Goal: Check status

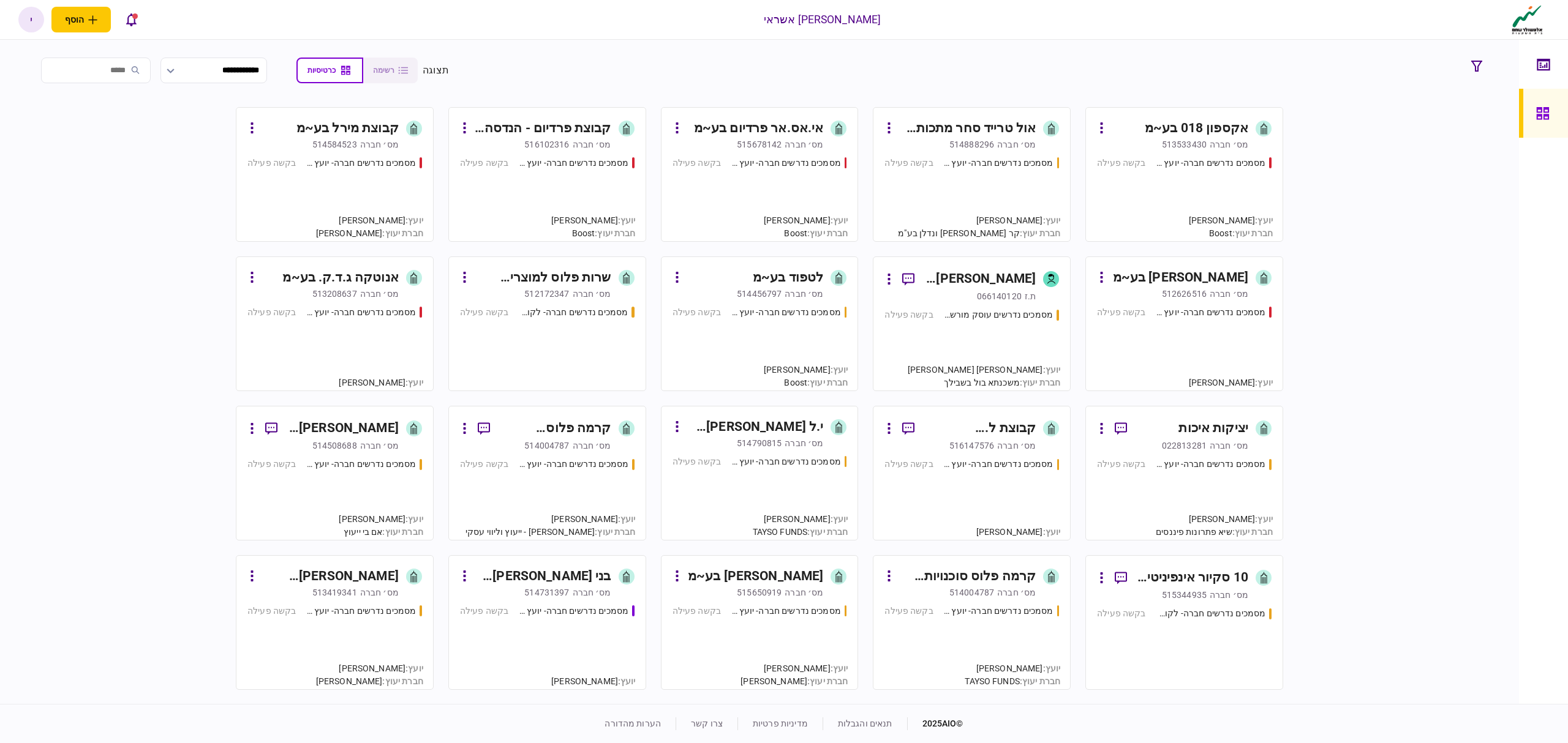
click at [1066, 340] on link "דוד מאיר איינהורן ת.ז 066140120 מסמכים נדרשים עוסק מורשה - יועץ בקשה פעילה יועץ…" at bounding box center [971, 324] width 198 height 135
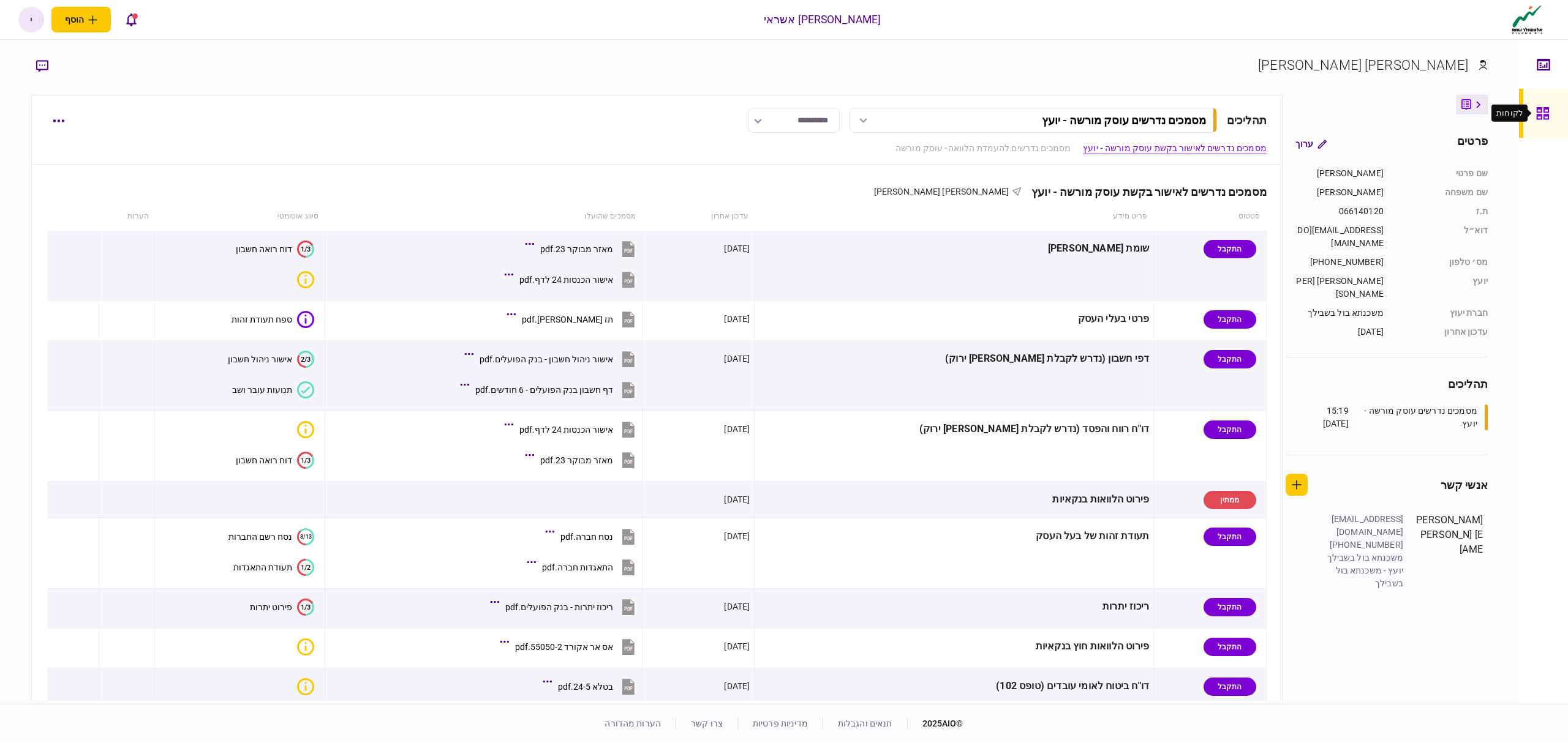
drag, startPoint x: 1542, startPoint y: 111, endPoint x: 1526, endPoint y: 113, distance: 16.1
click at [1542, 111] on icon at bounding box center [1542, 114] width 13 height 14
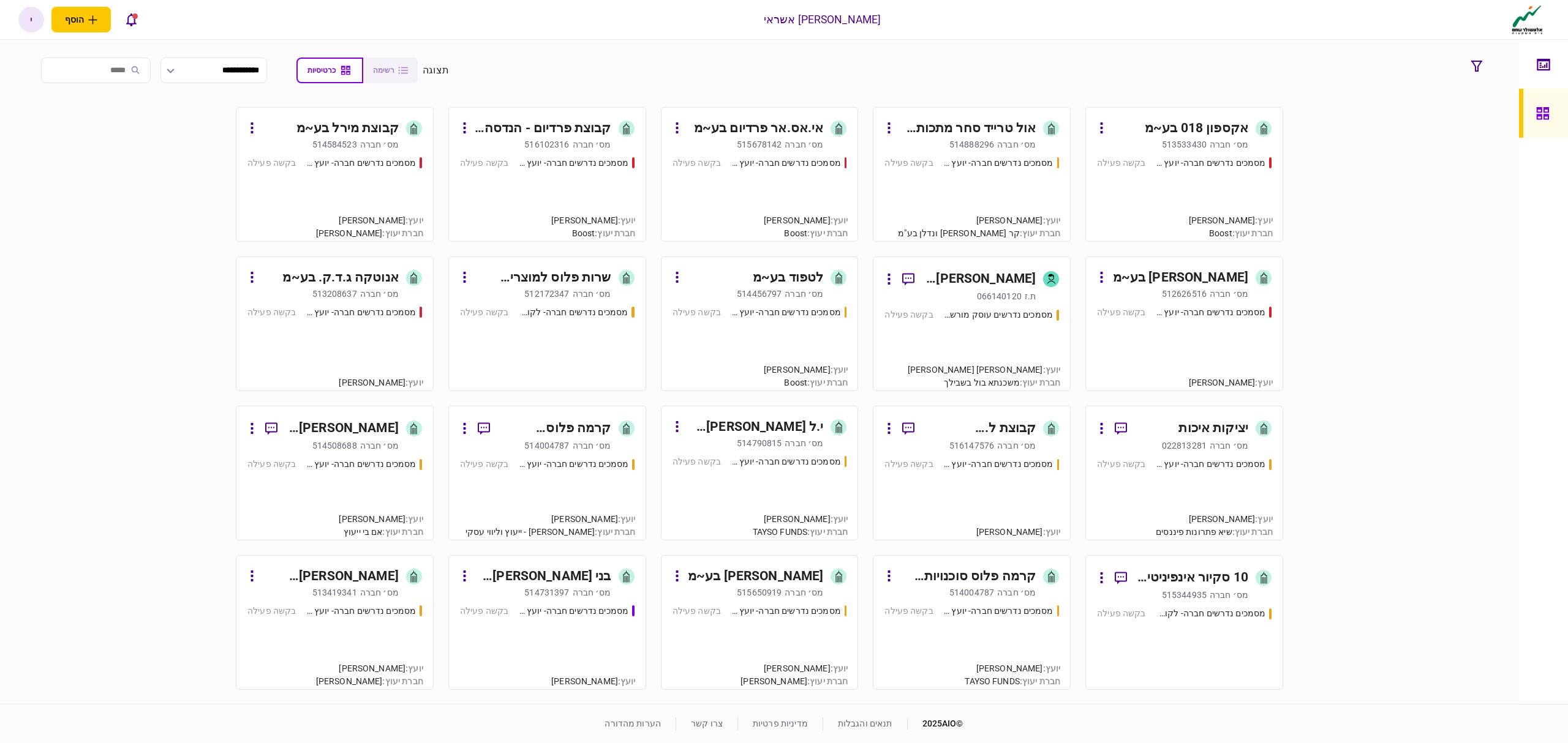
click at [956, 149] on div "514888296" at bounding box center [971, 144] width 45 height 12
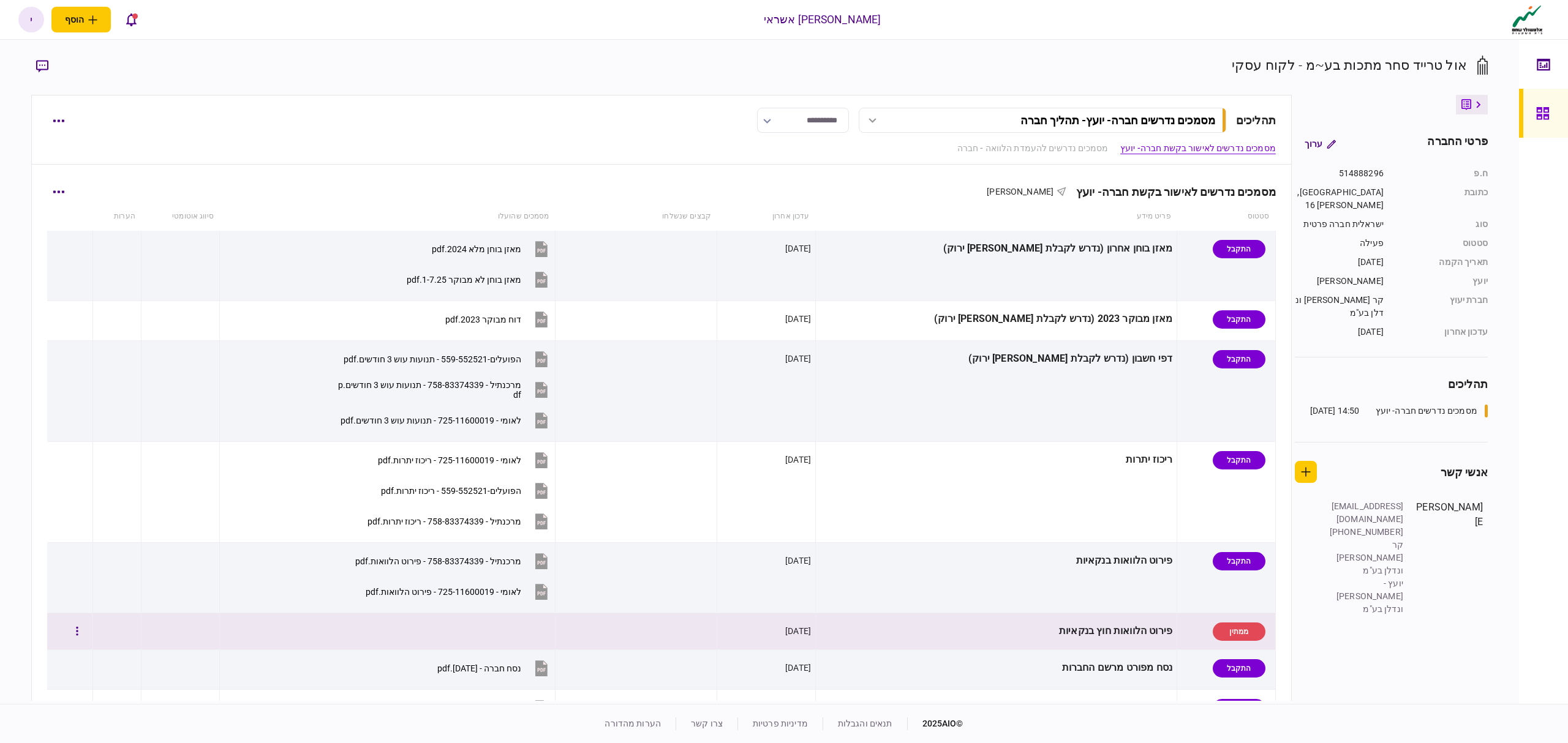
scroll to position [326, 0]
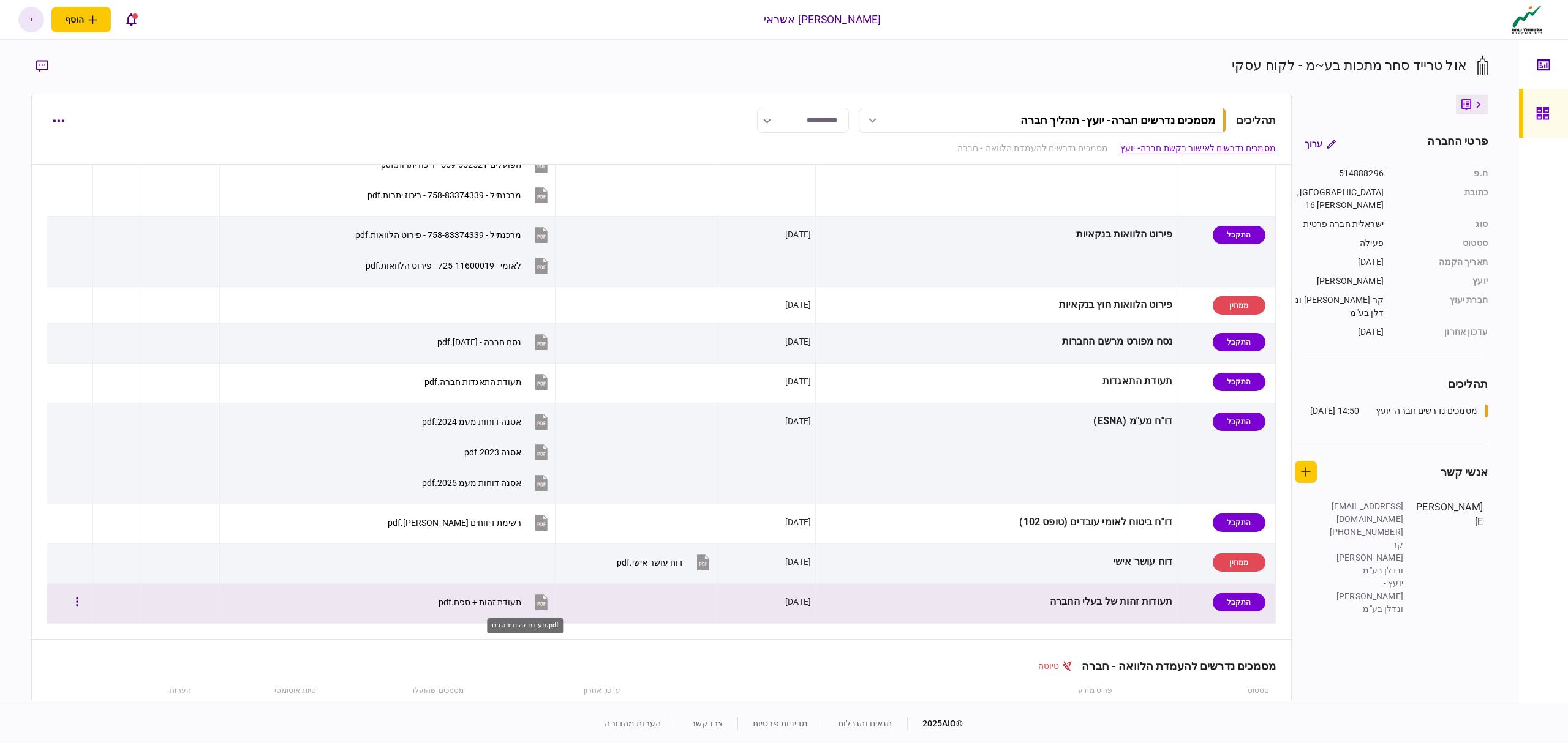
click at [521, 601] on div "תעודת זהות + ספח.pdf" at bounding box center [480, 602] width 82 height 10
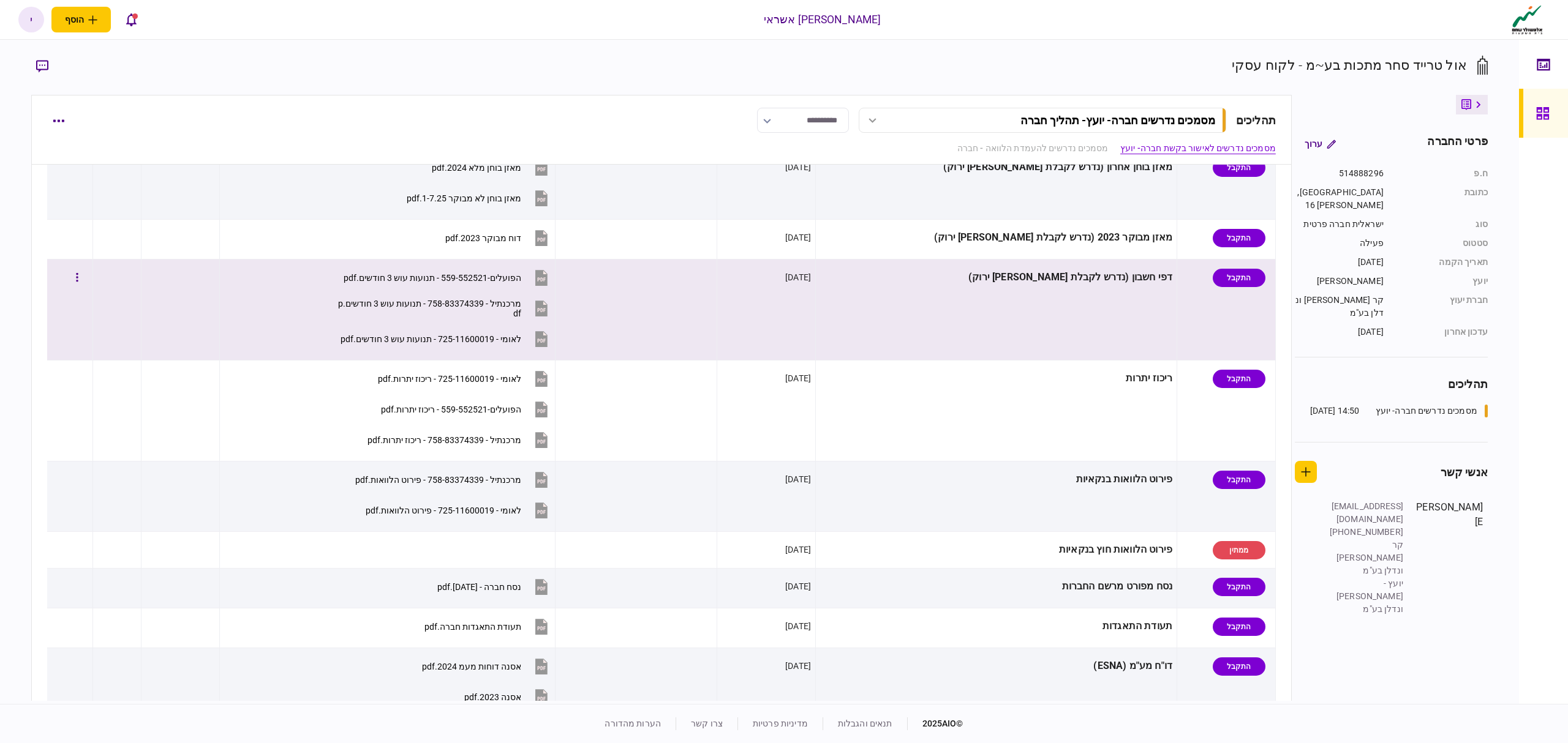
scroll to position [0, 0]
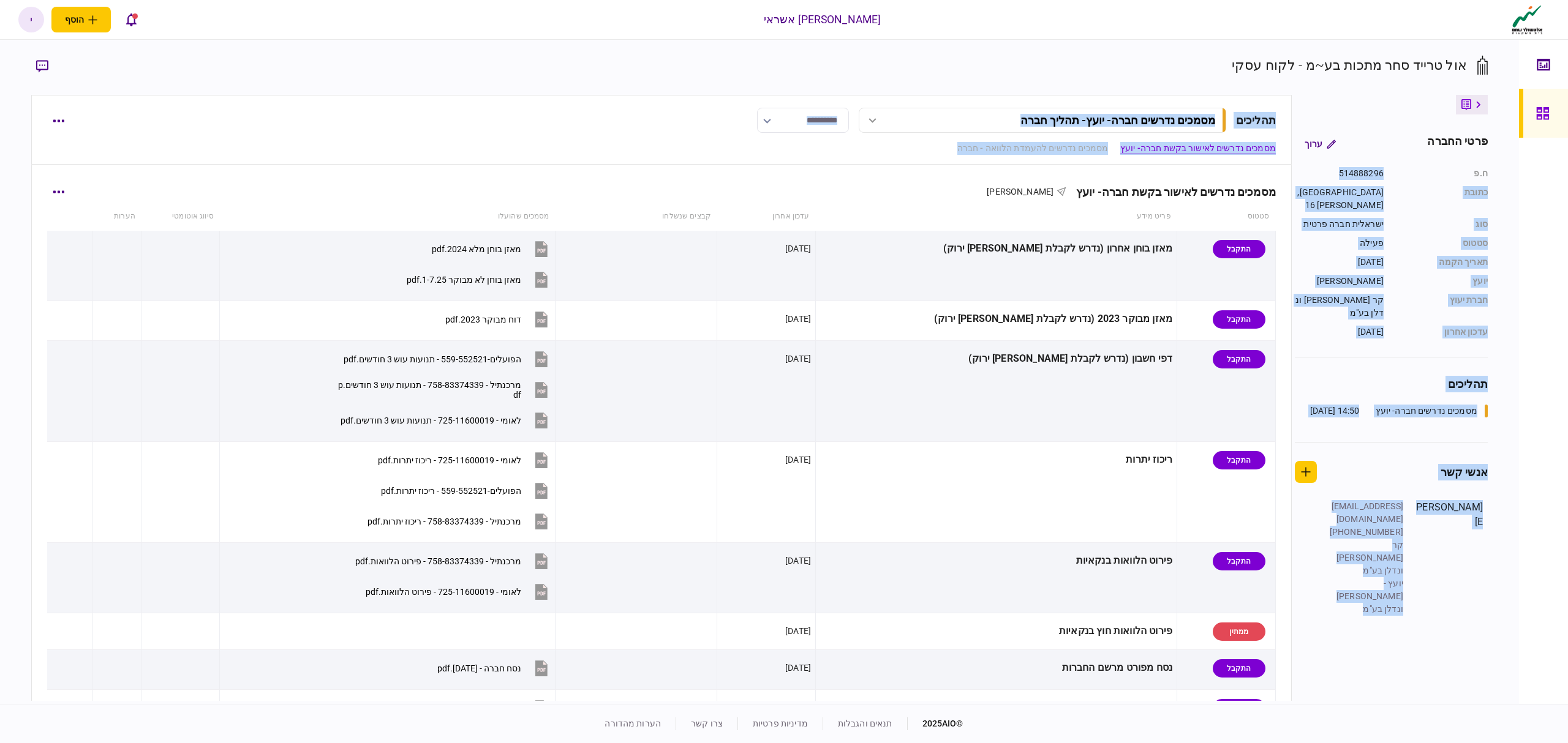
drag, startPoint x: 1384, startPoint y: 176, endPoint x: 1253, endPoint y: 184, distance: 131.2
click at [1253, 184] on div "**********" at bounding box center [759, 398] width 1456 height 606
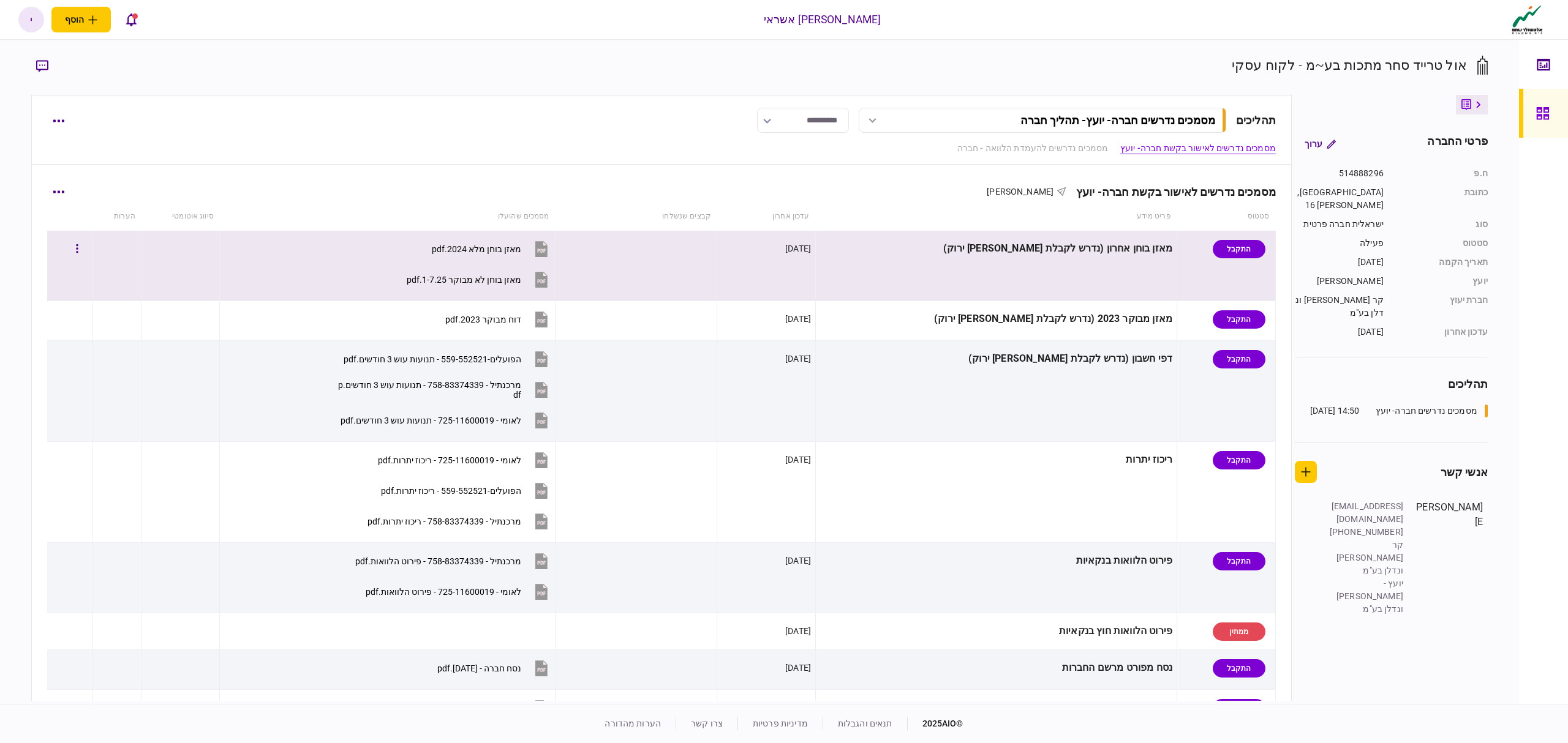
click at [1095, 296] on td "מאזן בוחן אחרון (נדרש לקבלת אור ירוק)" at bounding box center [996, 266] width 362 height 70
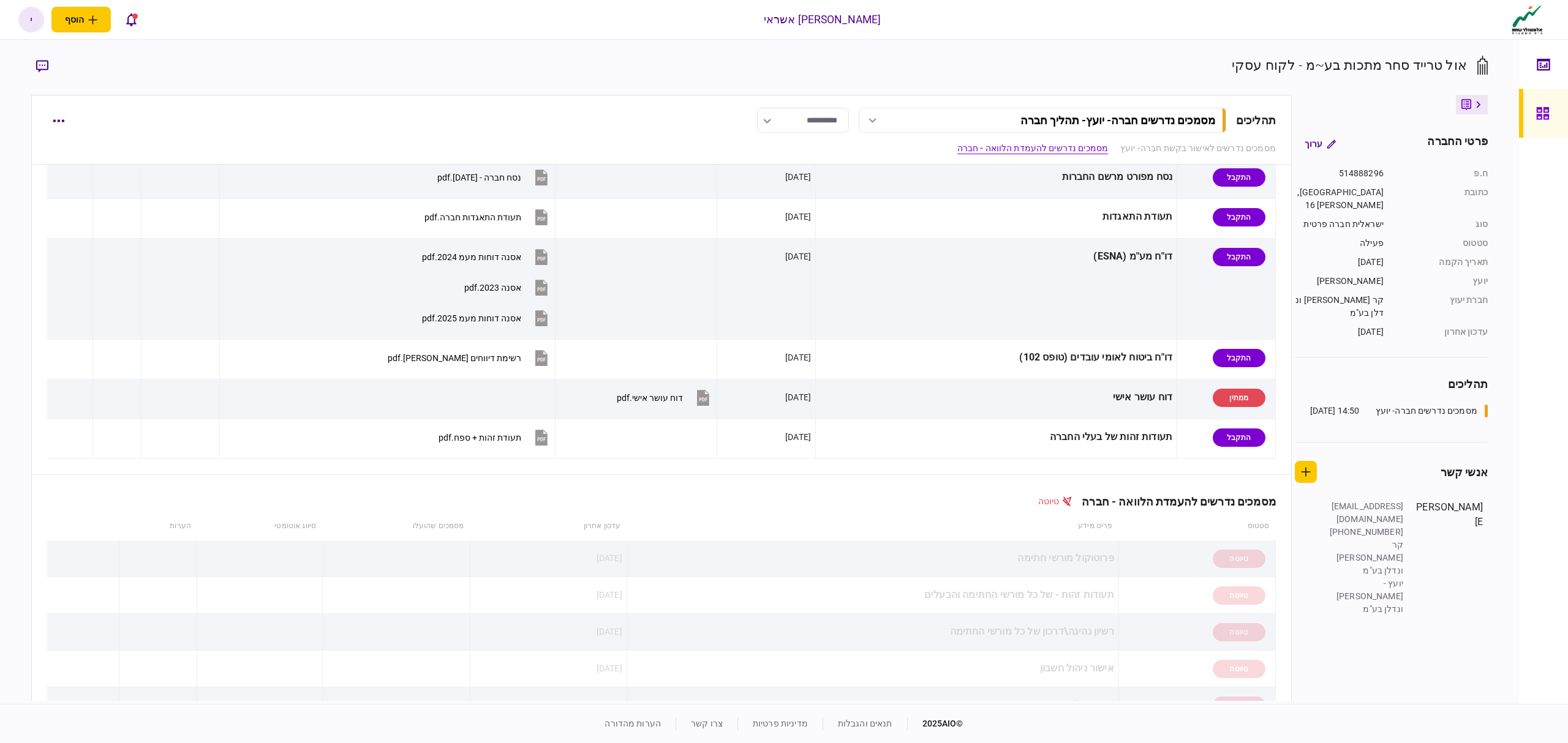
scroll to position [83, 0]
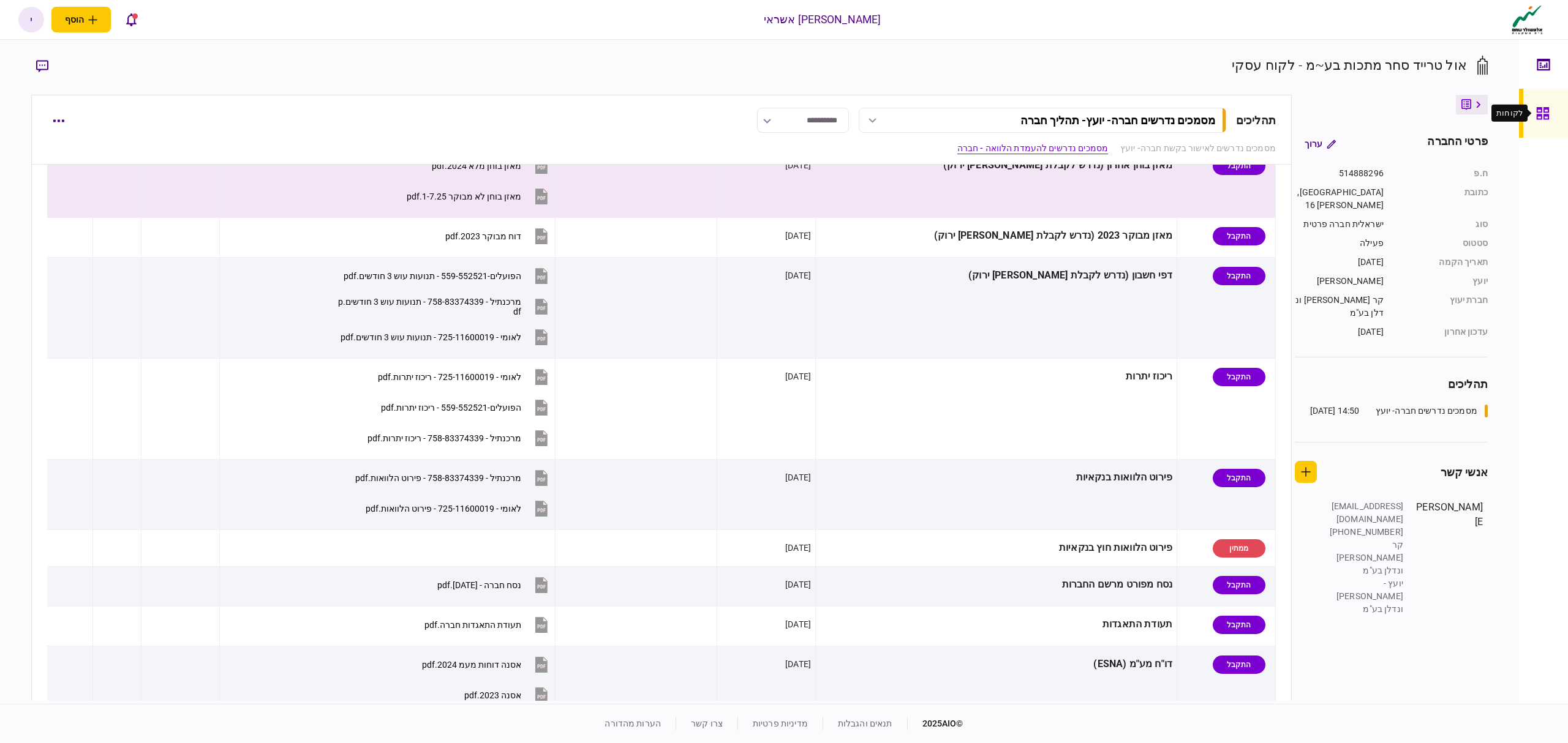
click at [1545, 109] on icon at bounding box center [1542, 113] width 12 height 12
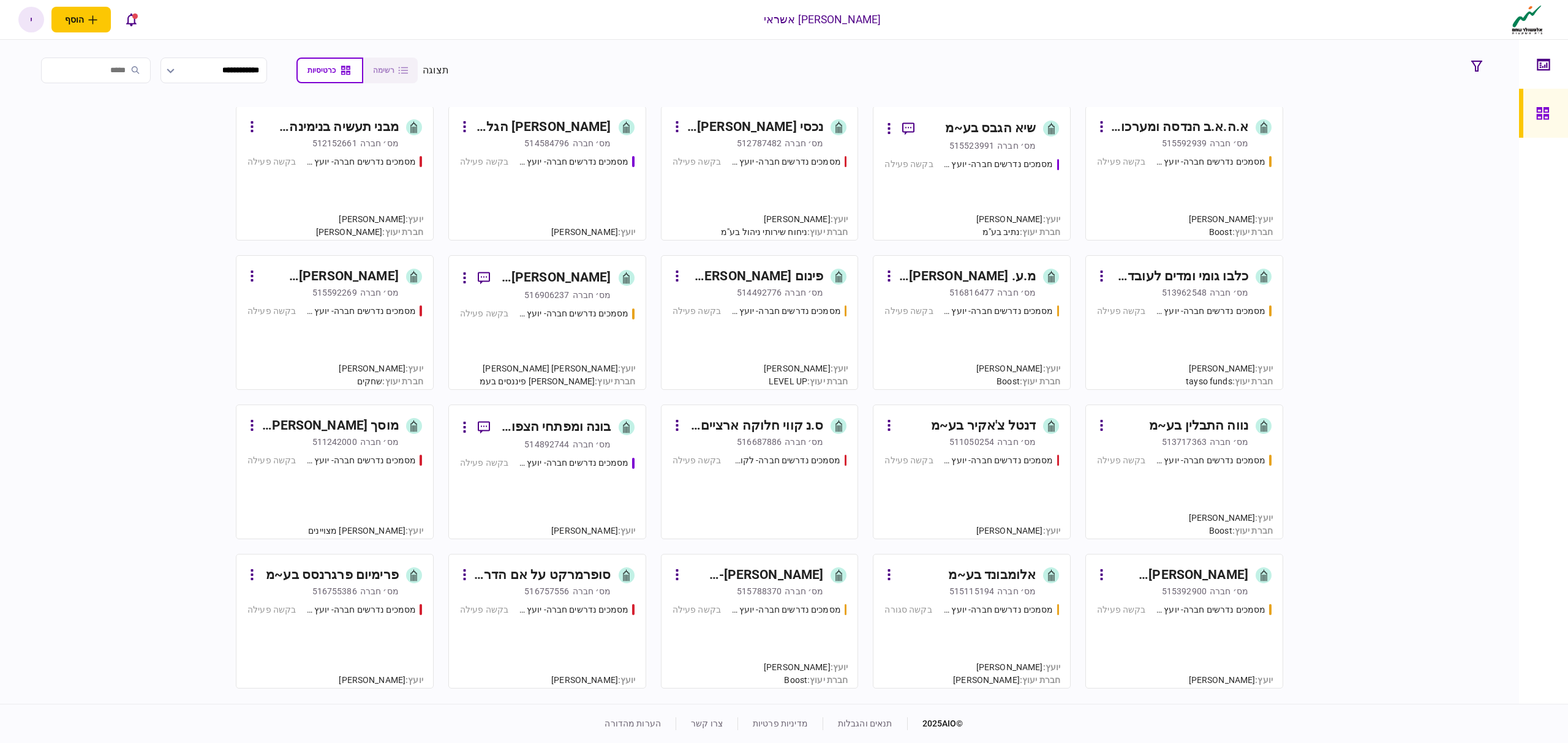
scroll to position [1225, 0]
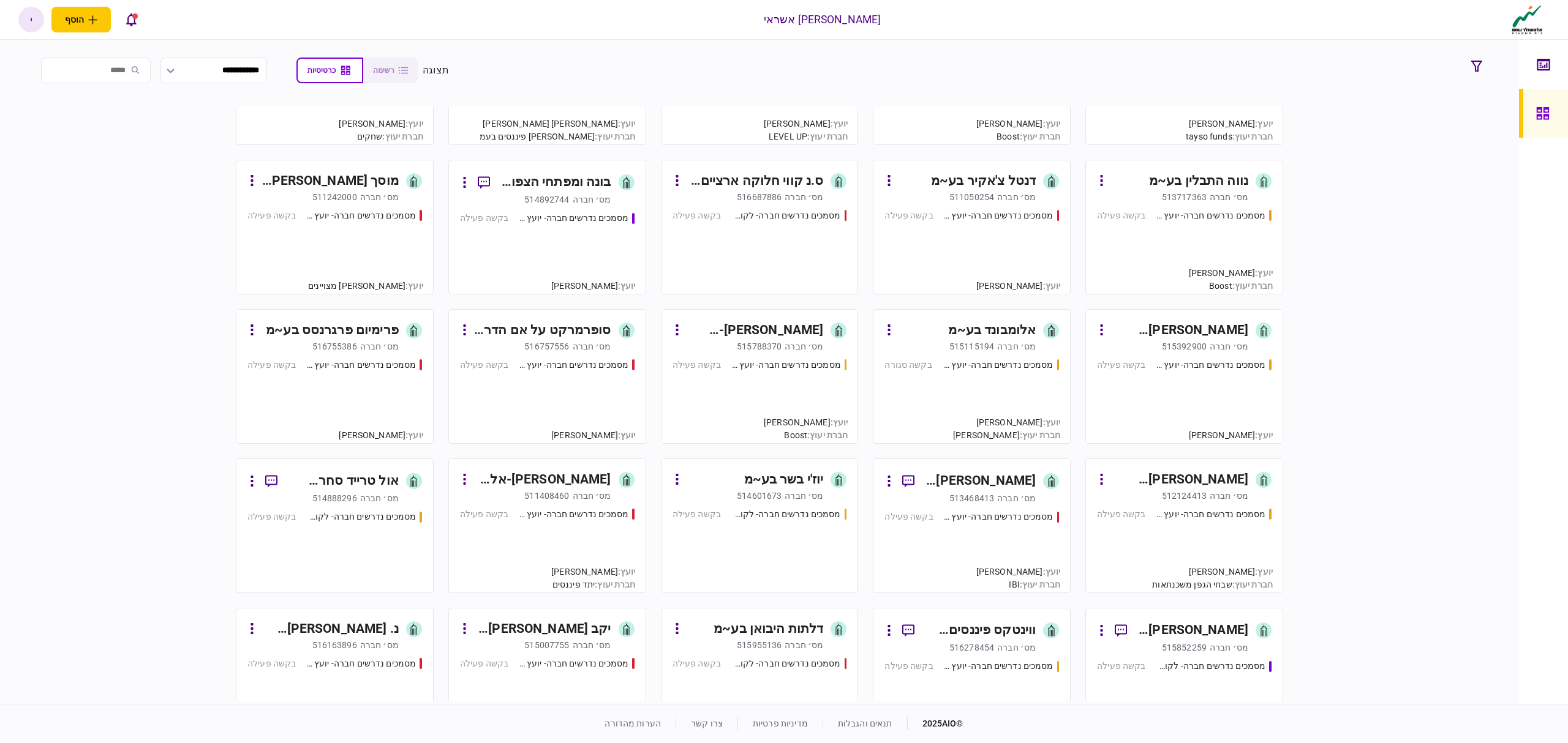
scroll to position [1061, 0]
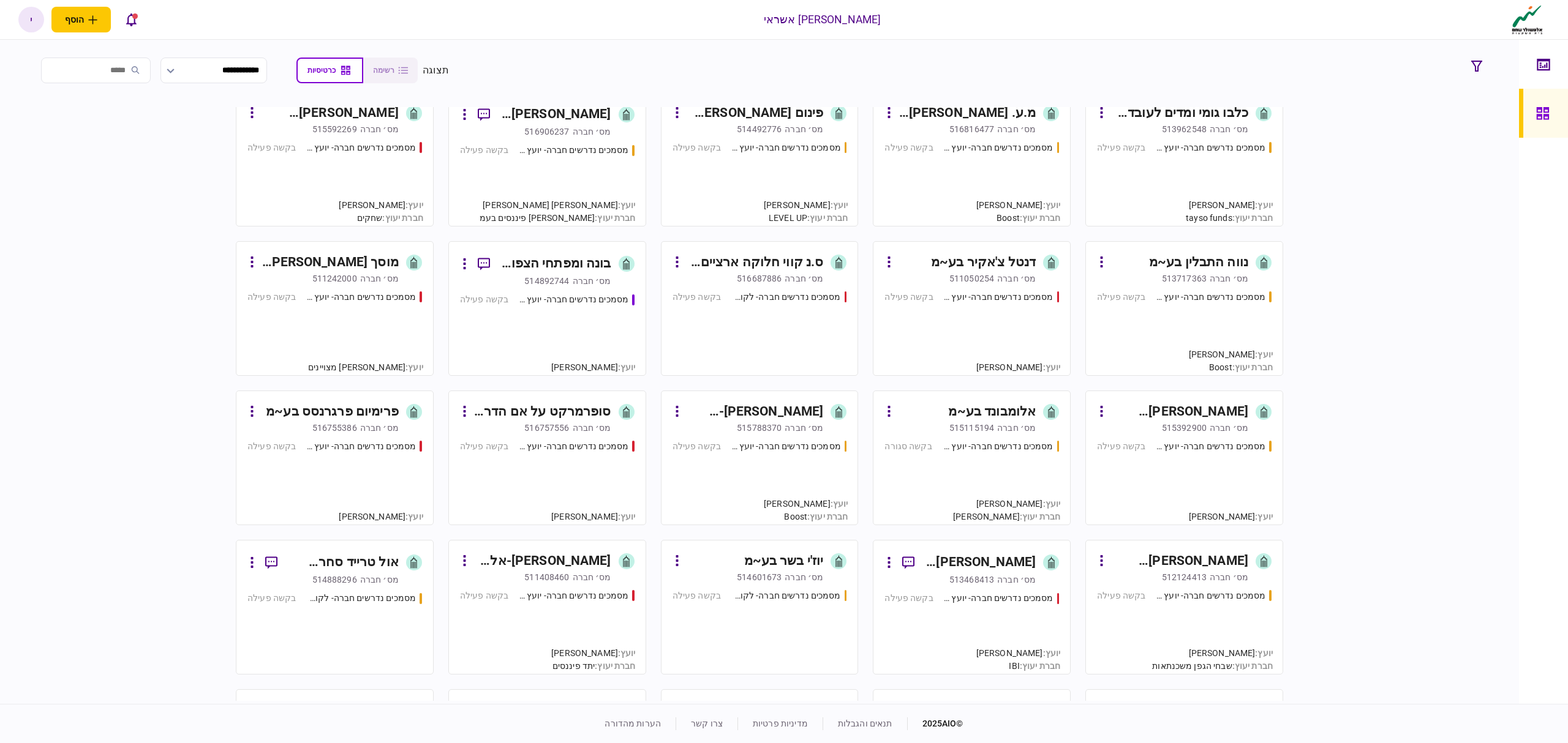
click at [162, 255] on div "[PERSON_NAME] ימין ניהול וביצוע פרויקטים בע~מ [PERSON_NAME]׳ חברה 515942407 מסמ…" at bounding box center [759, 404] width 1456 height 594
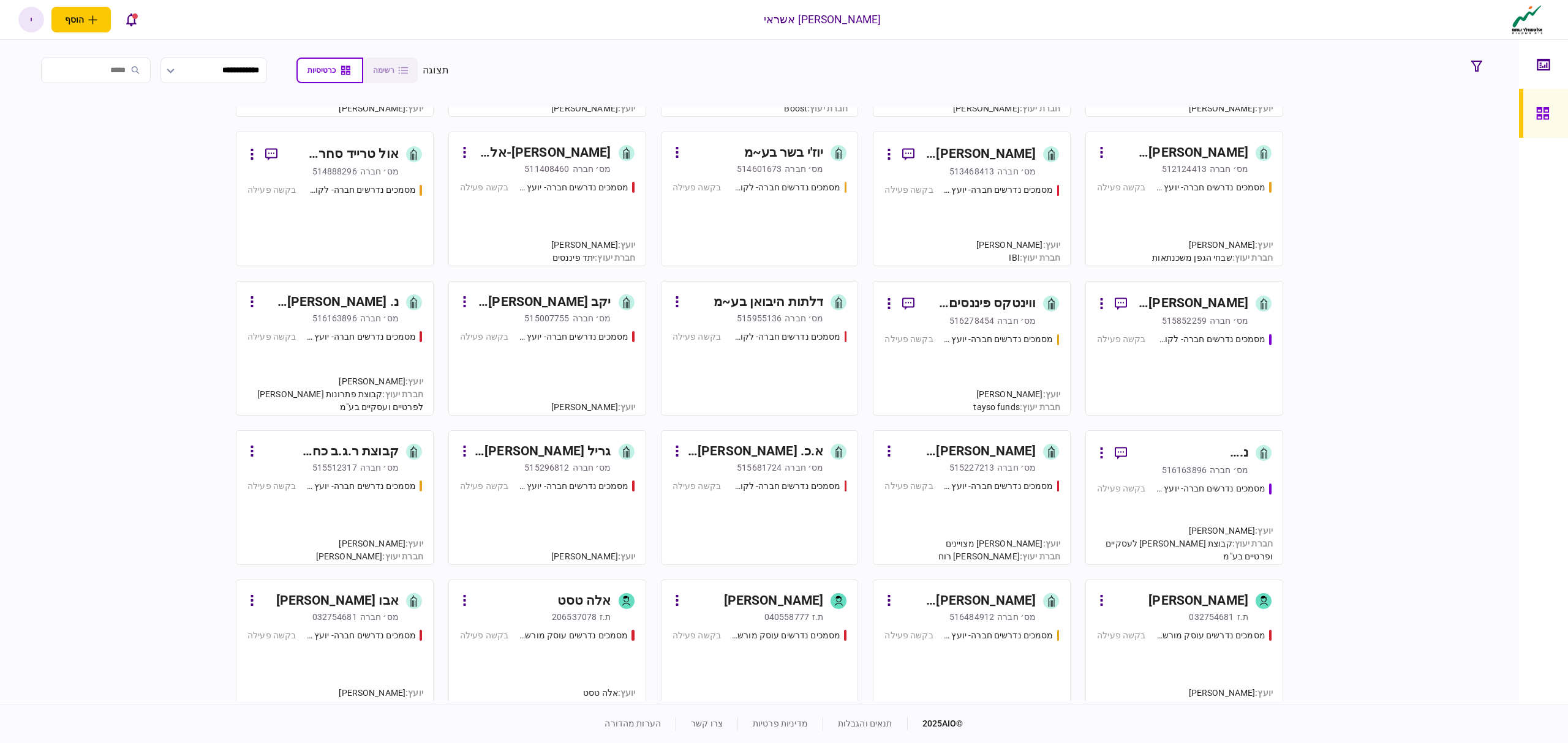
scroll to position [1714, 0]
